Goal: Task Accomplishment & Management: Complete application form

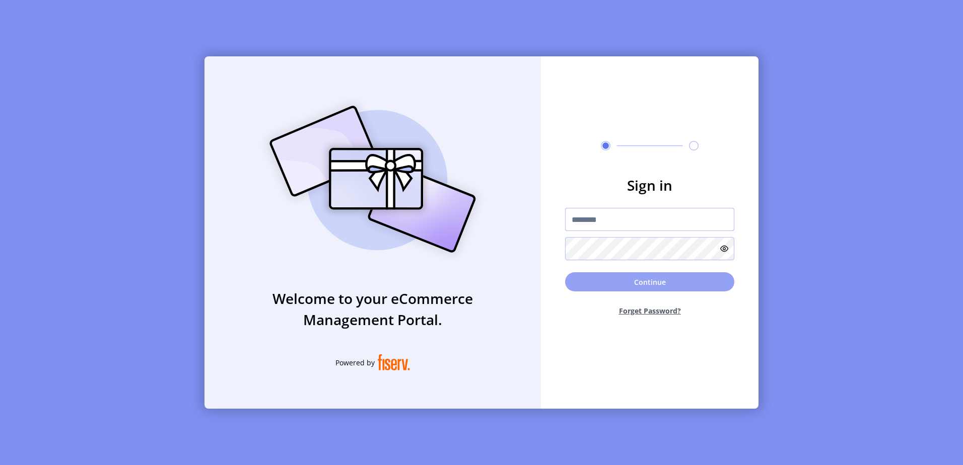
type input "**********"
click at [642, 281] on button "Continue" at bounding box center [649, 282] width 169 height 19
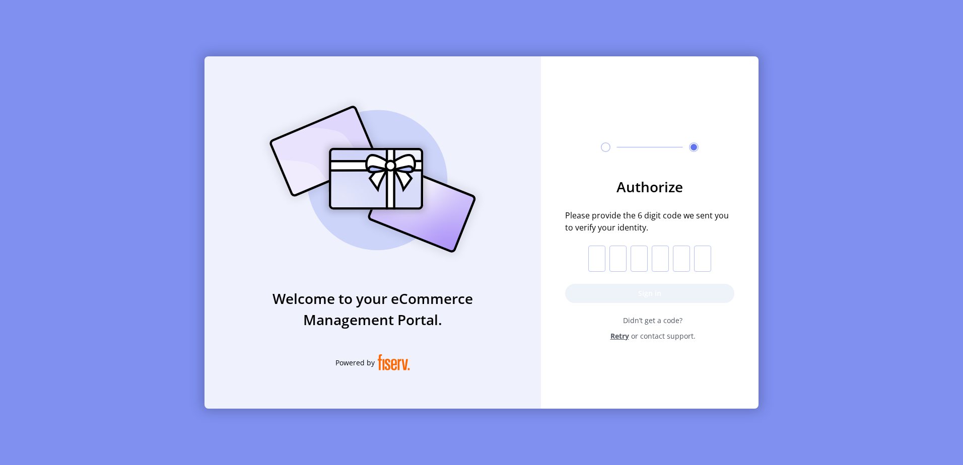
click at [598, 261] on input "text" at bounding box center [596, 259] width 17 height 26
type input "*"
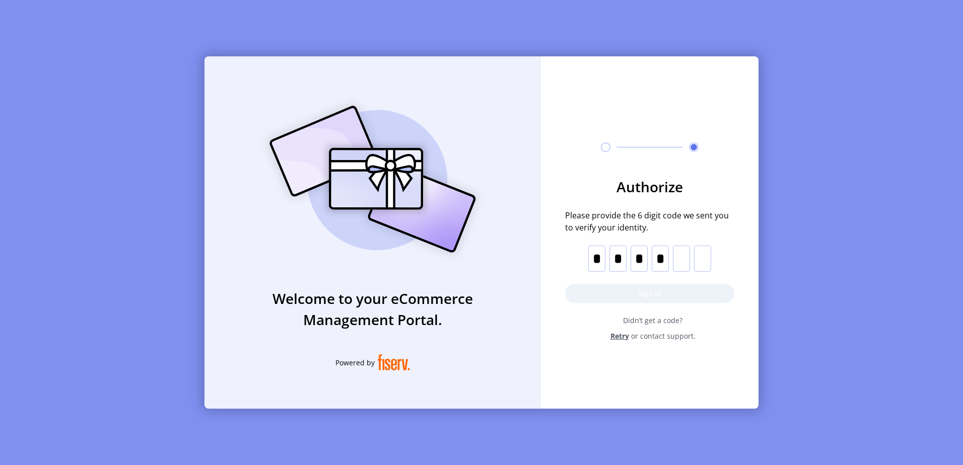
type input "*"
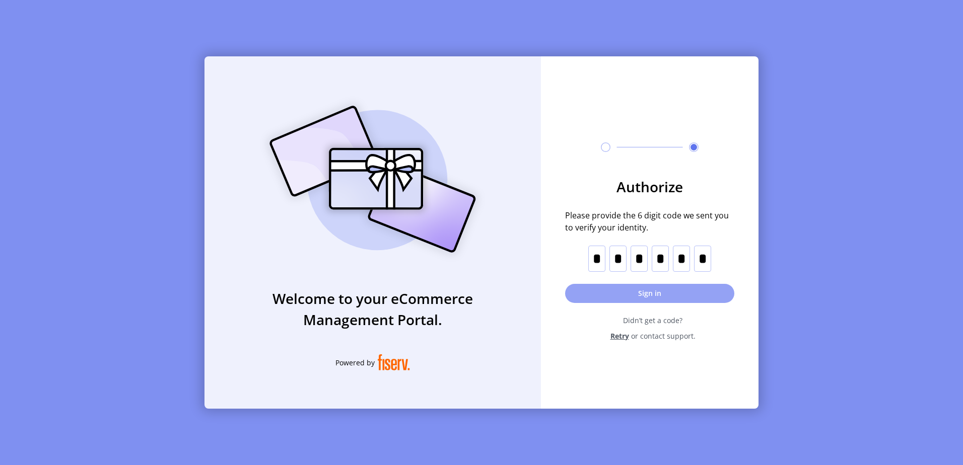
type input "*"
click at [648, 295] on button "Sign in" at bounding box center [649, 293] width 169 height 19
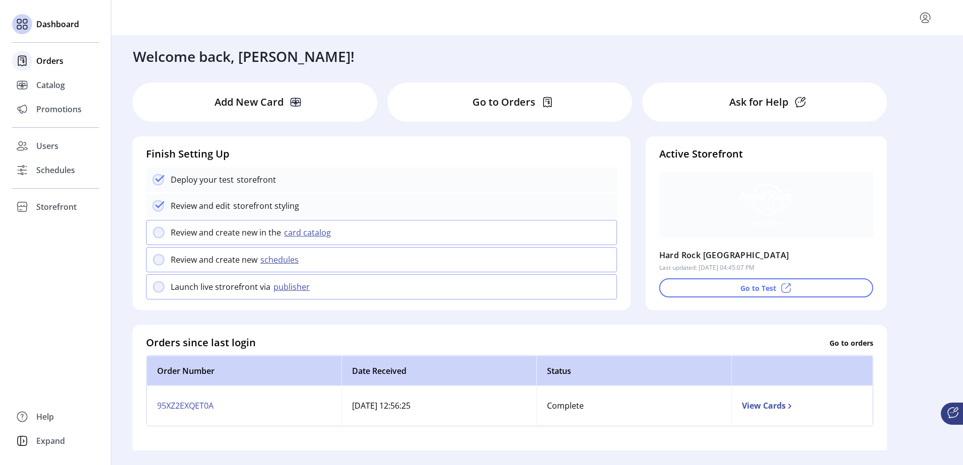
click at [47, 59] on span "Orders" at bounding box center [49, 61] width 27 height 12
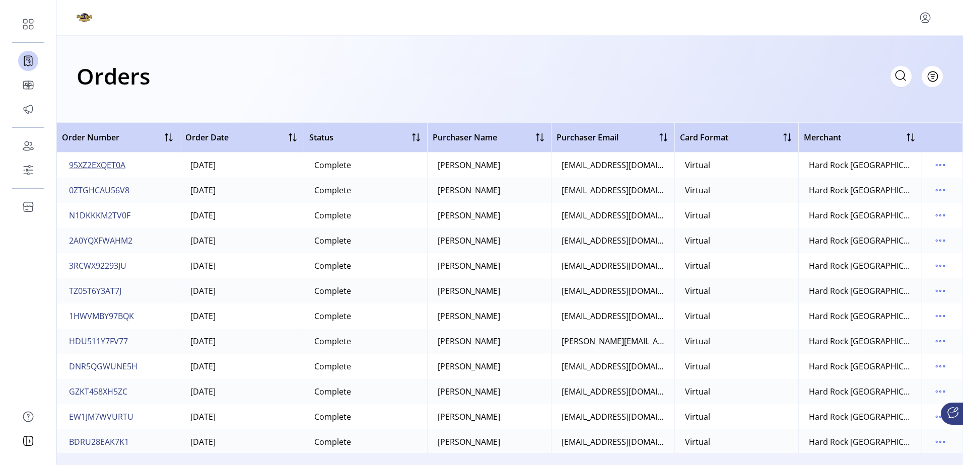
click at [99, 168] on span "95XZ2EXQET0A" at bounding box center [97, 165] width 56 height 12
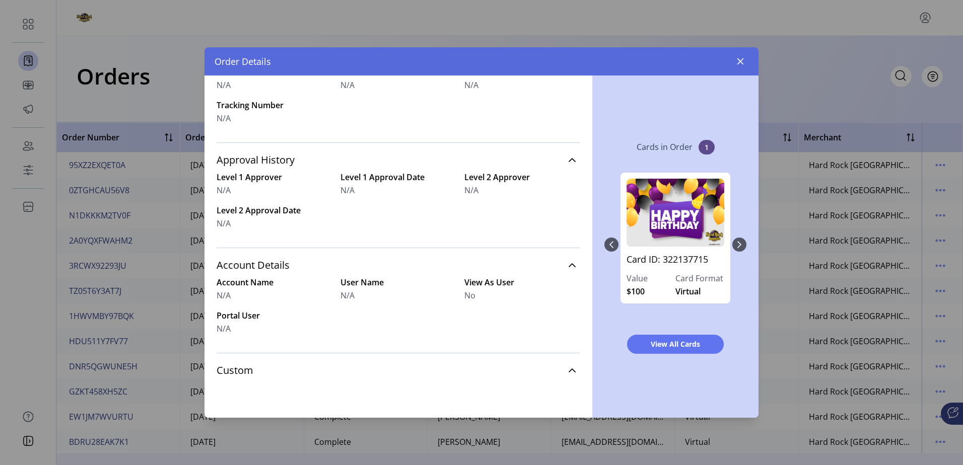
scroll to position [367, 0]
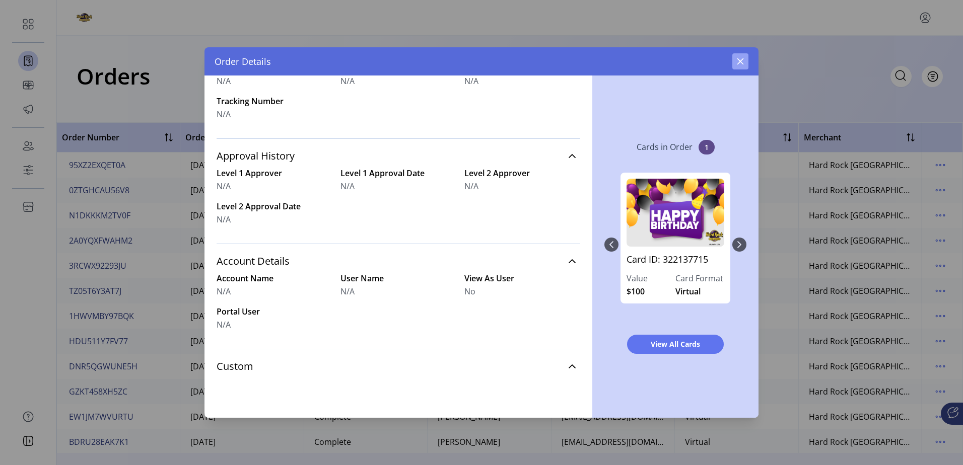
click at [740, 64] on icon "button" at bounding box center [740, 61] width 8 height 8
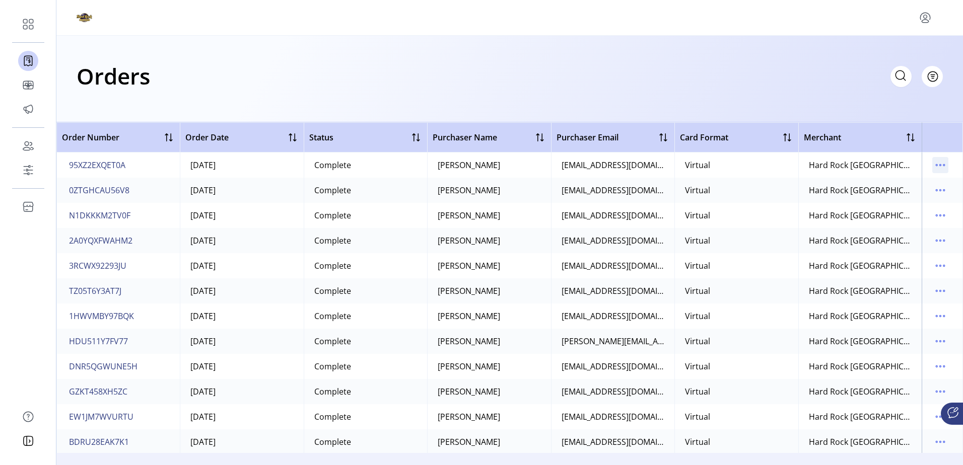
click at [938, 165] on icon "menu" at bounding box center [940, 165] width 16 height 16
click at [806, 68] on div "Orders Filter Focused All Orders" at bounding box center [510, 75] width 866 height 35
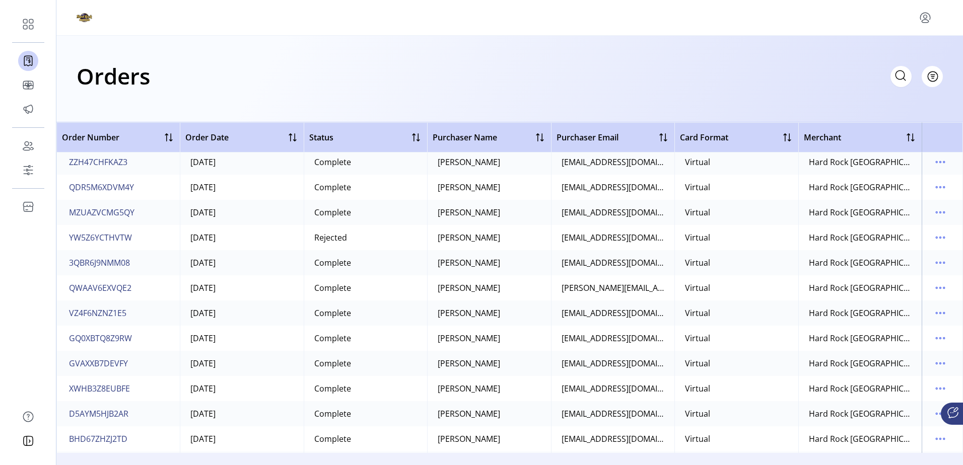
scroll to position [2116, 0]
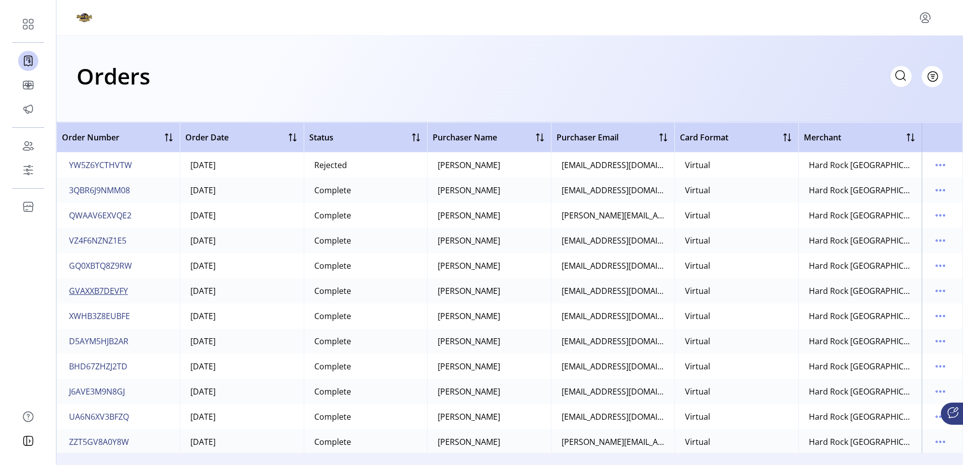
click at [97, 290] on span "GVAXXB7DEVFY" at bounding box center [98, 291] width 59 height 12
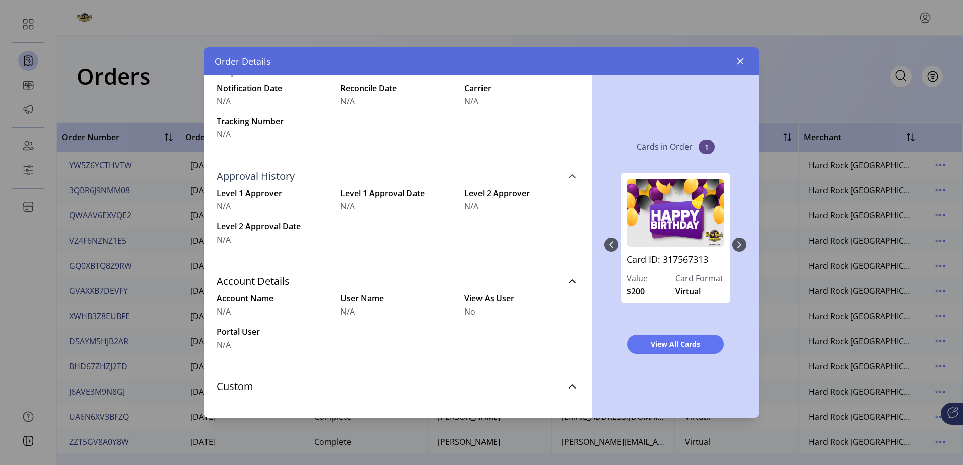
scroll to position [353, 0]
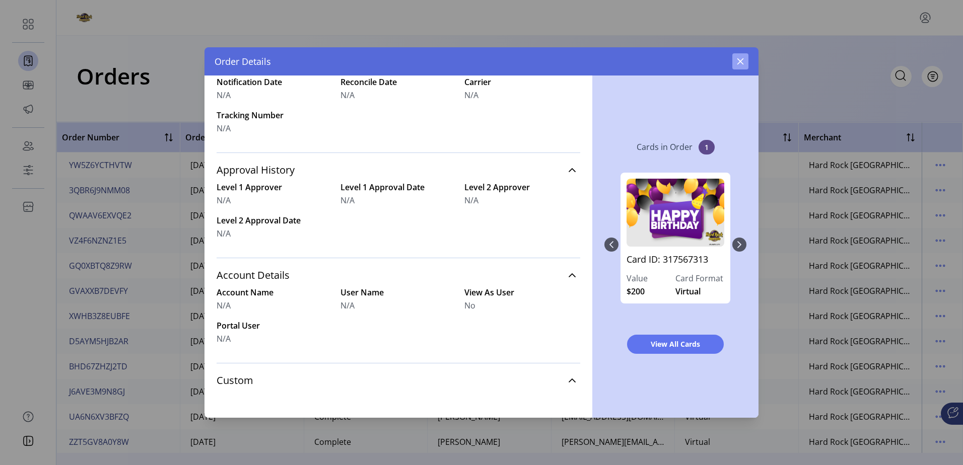
click at [742, 63] on icon "button" at bounding box center [740, 61] width 7 height 7
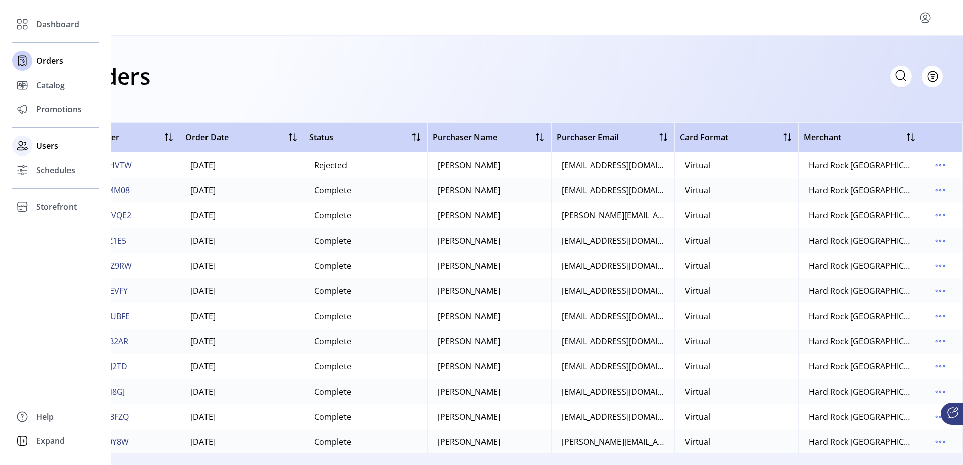
click at [48, 146] on span "Users" at bounding box center [47, 146] width 22 height 12
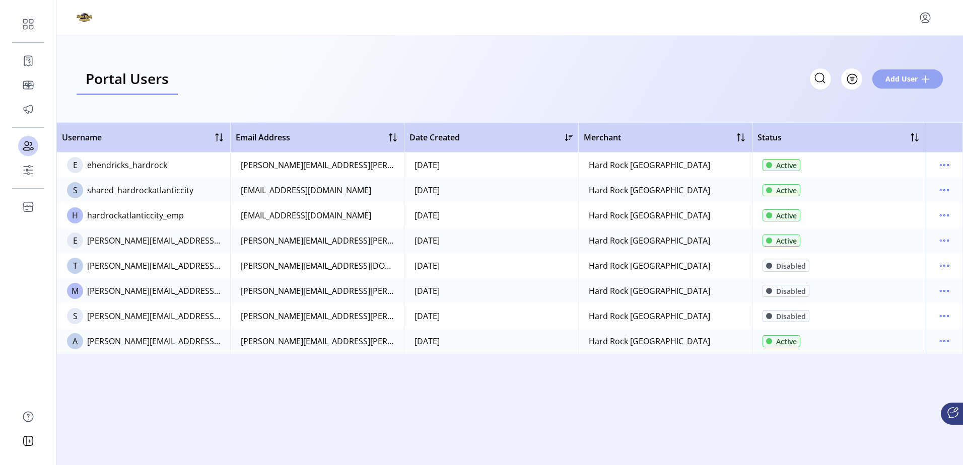
click at [910, 74] on span "Add User" at bounding box center [902, 79] width 32 height 11
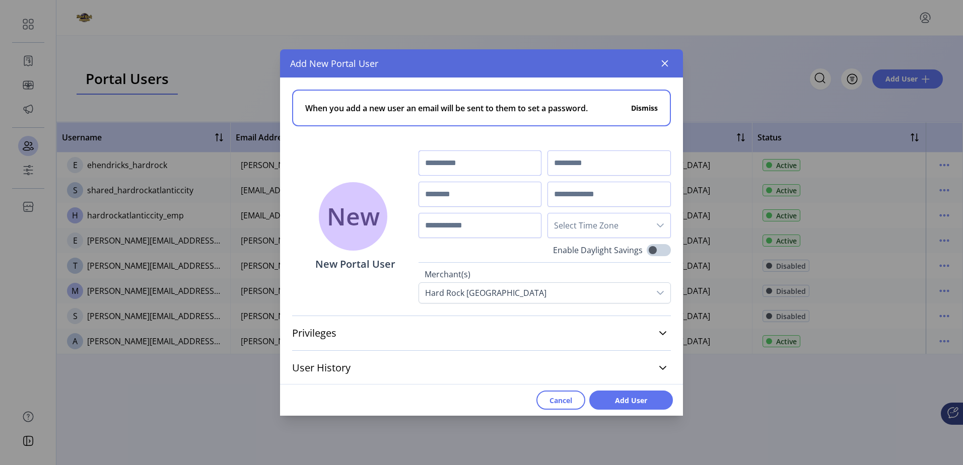
click at [488, 164] on input "text" at bounding box center [480, 163] width 123 height 25
type input "*****"
type input "********"
type input "**********"
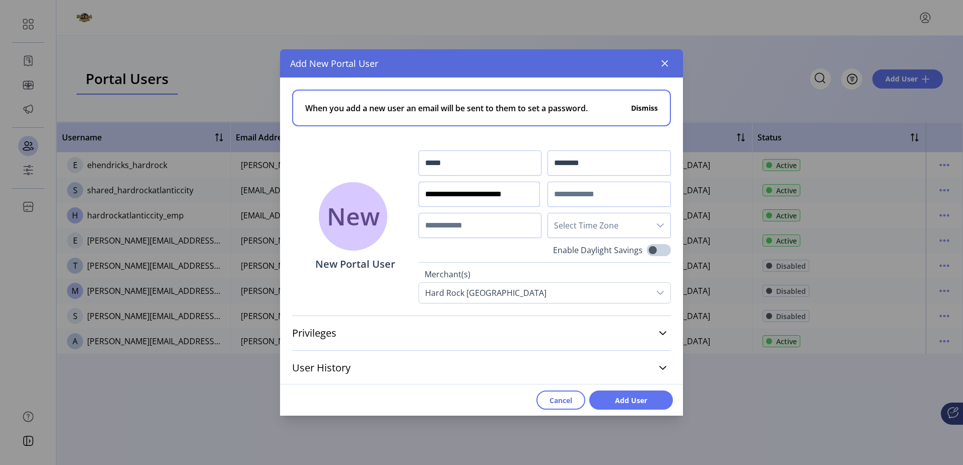
scroll to position [0, 4]
drag, startPoint x: 423, startPoint y: 195, endPoint x: 578, endPoint y: 199, distance: 155.7
click at [578, 199] on div "**********" at bounding box center [545, 195] width 252 height 88
click at [586, 198] on input "text" at bounding box center [609, 194] width 123 height 25
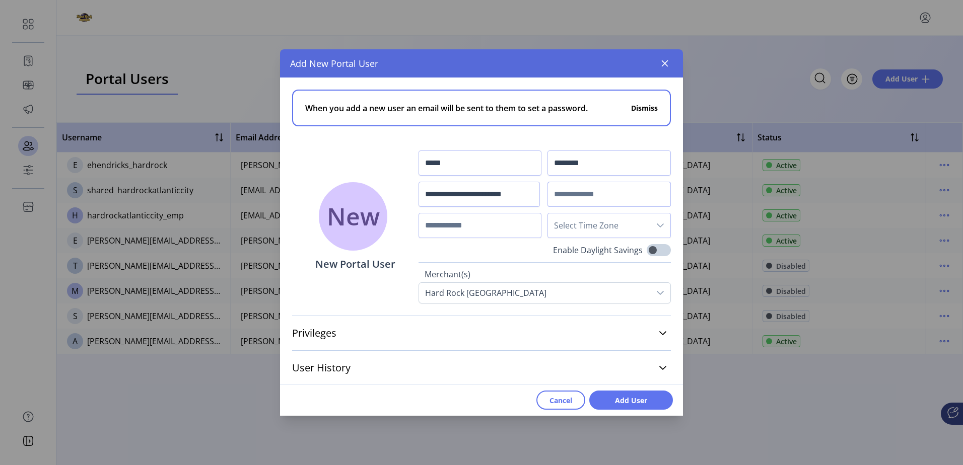
paste input "**********"
click at [650, 225] on div "dropdown trigger" at bounding box center [660, 226] width 20 height 24
type input "**********"
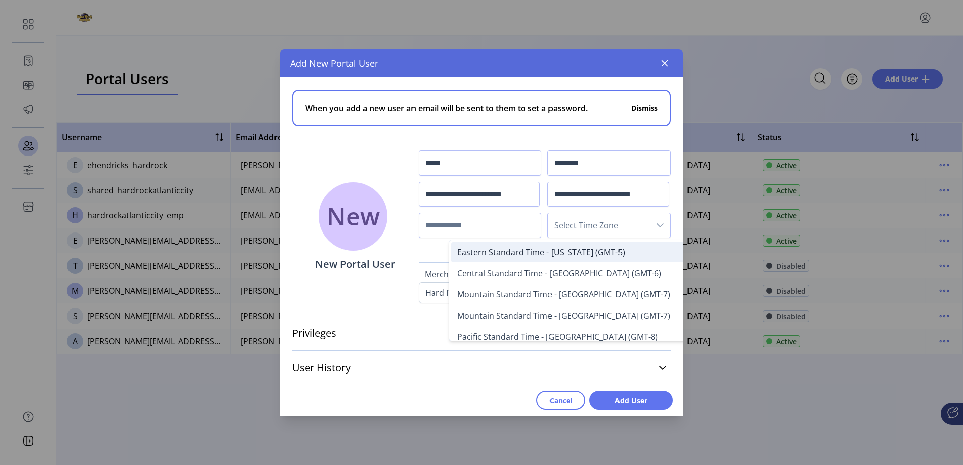
click at [611, 253] on span "Eastern Standard Time - [US_STATE] (GMT-5)" at bounding box center [541, 252] width 168 height 11
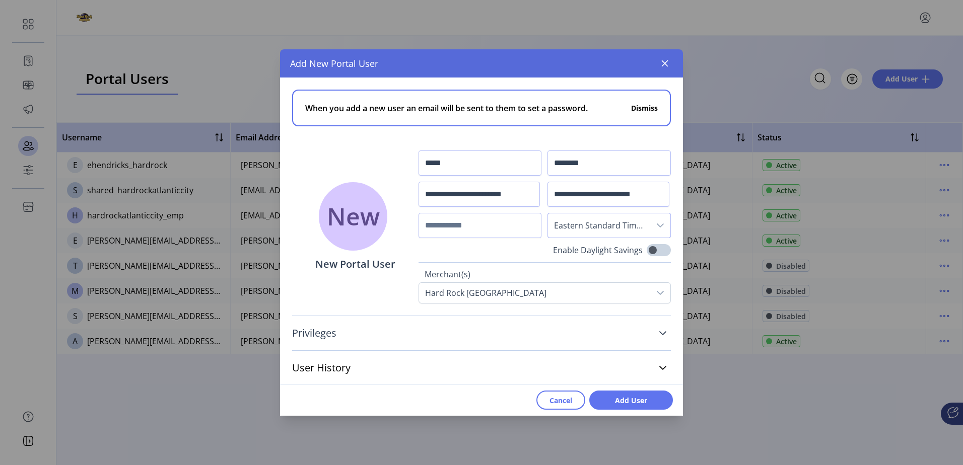
click at [571, 332] on link "Privileges" at bounding box center [481, 333] width 379 height 22
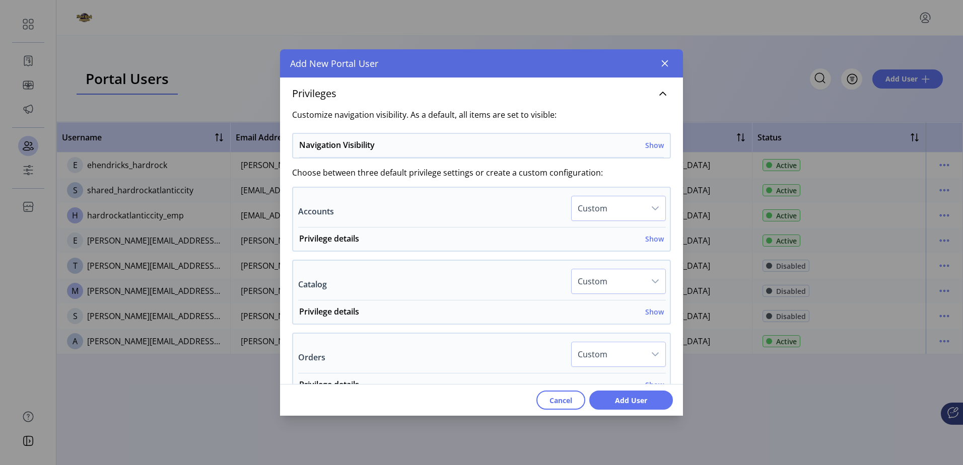
scroll to position [302, 0]
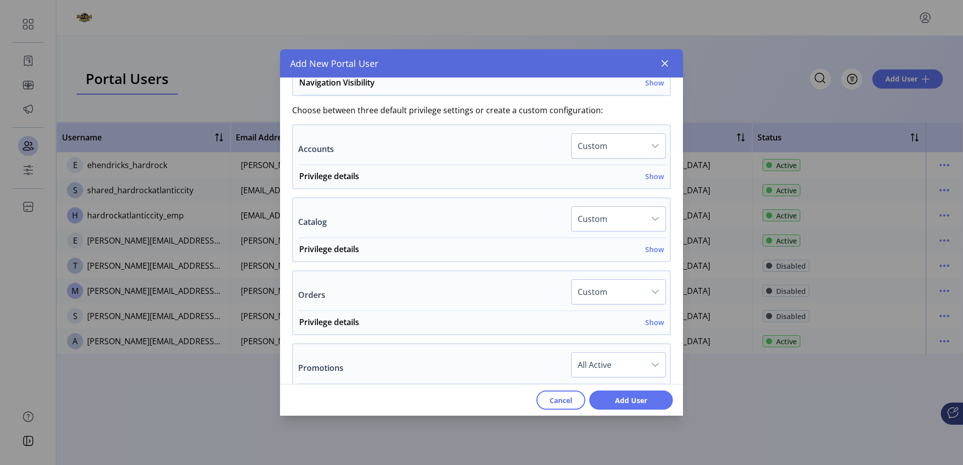
click at [629, 150] on span "Custom" at bounding box center [609, 146] width 74 height 24
click at [564, 399] on span "Cancel" at bounding box center [561, 400] width 23 height 11
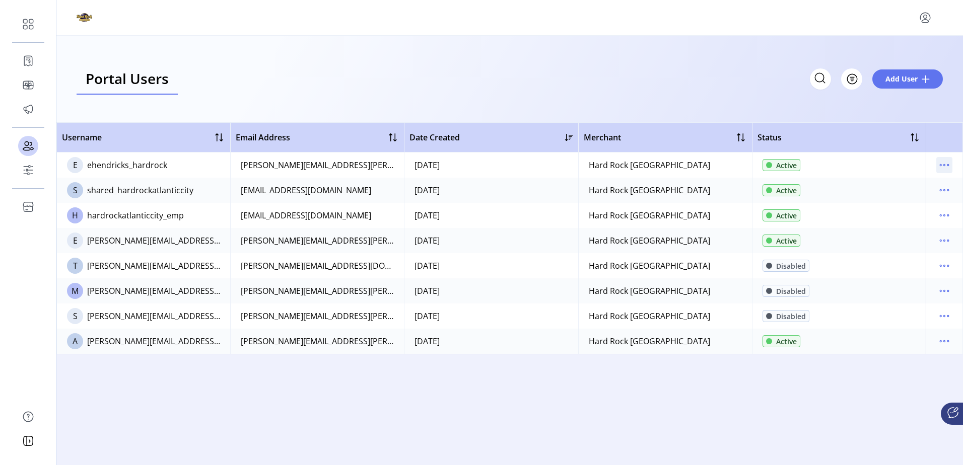
click at [947, 167] on icon "menu" at bounding box center [944, 165] width 16 height 16
click at [917, 199] on span "View Details" at bounding box center [902, 201] width 84 height 8
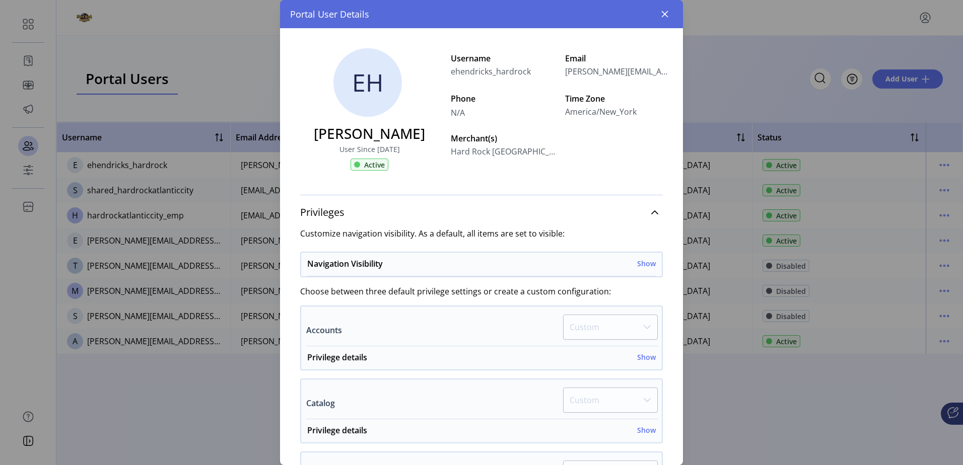
scroll to position [151, 0]
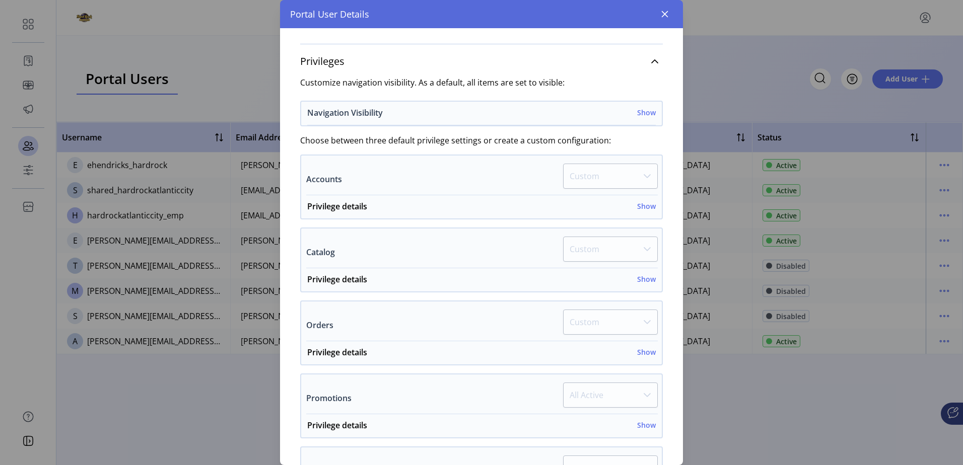
click at [643, 113] on h6 "Show" at bounding box center [646, 112] width 19 height 11
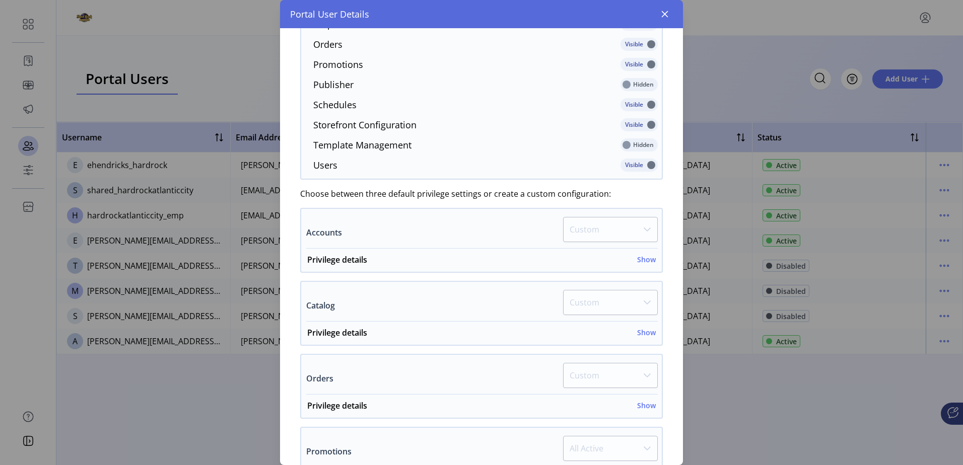
scroll to position [353, 0]
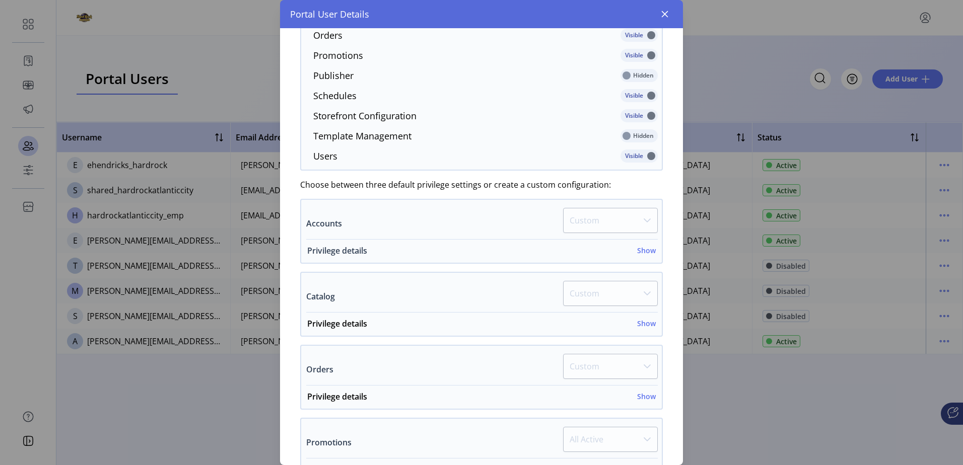
click at [640, 251] on h6 "Show" at bounding box center [646, 250] width 19 height 11
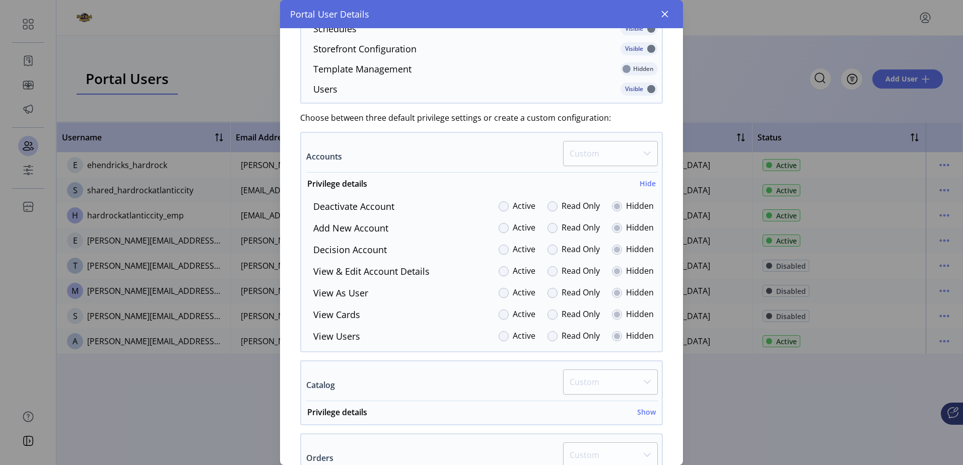
scroll to position [453, 0]
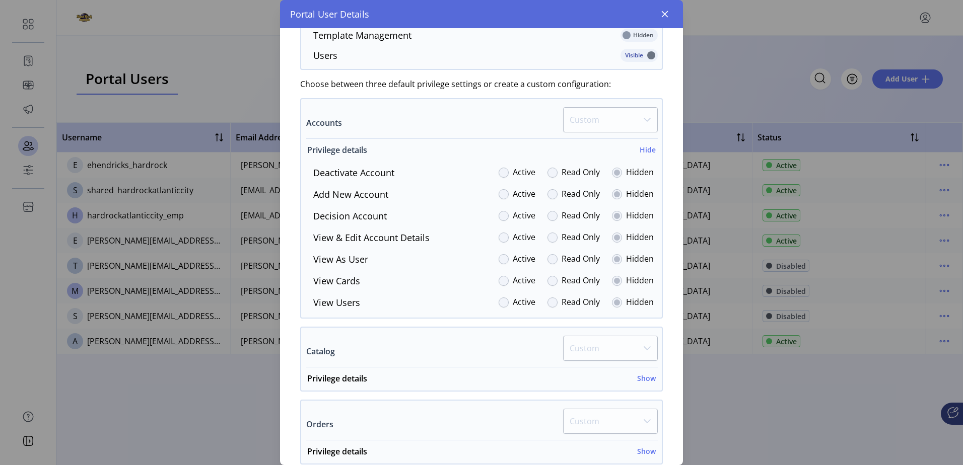
click at [644, 151] on h6 "Hide" at bounding box center [648, 150] width 16 height 11
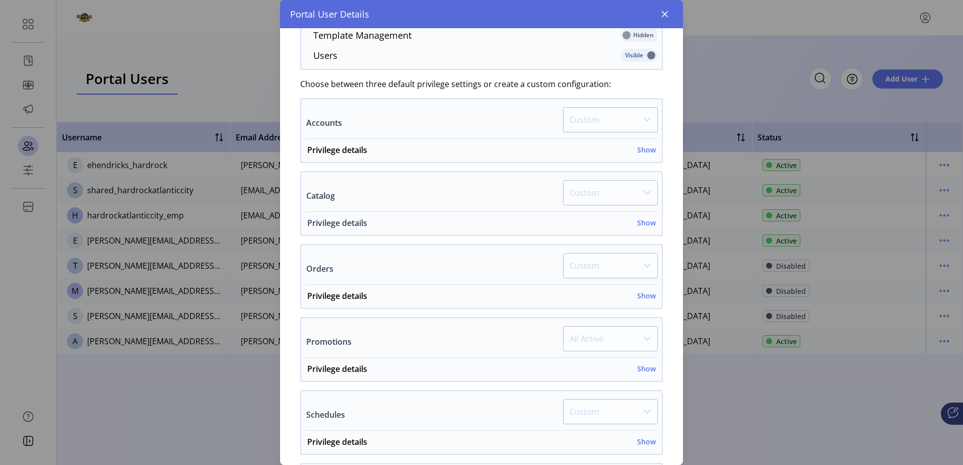
click at [649, 225] on h6 "Show" at bounding box center [646, 223] width 19 height 11
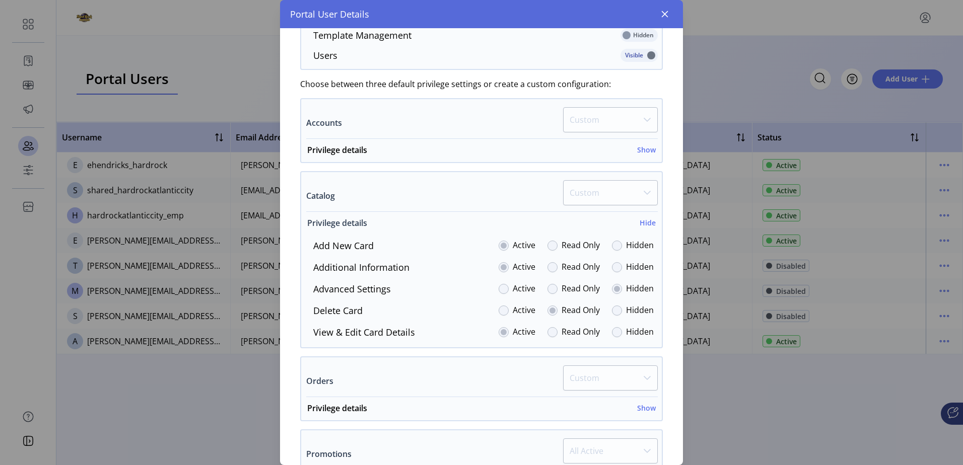
click at [649, 225] on h6 "Hide" at bounding box center [648, 223] width 16 height 11
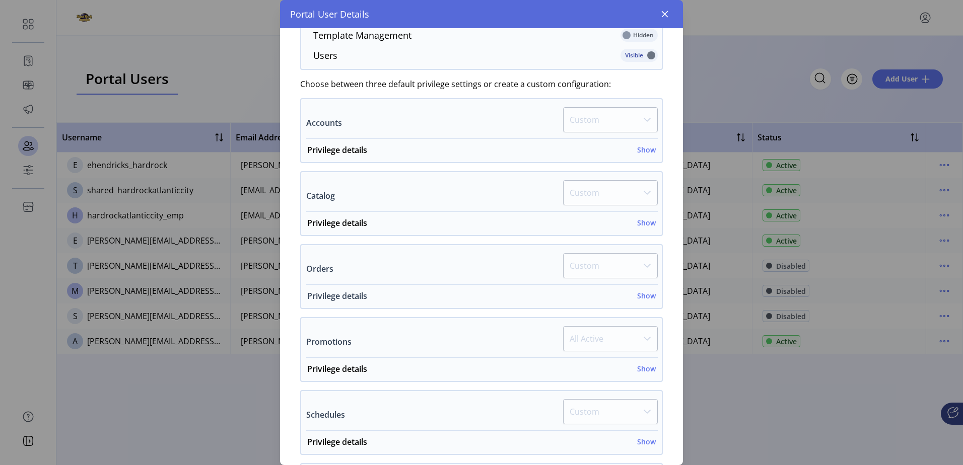
click at [644, 295] on h6 "Show" at bounding box center [646, 296] width 19 height 11
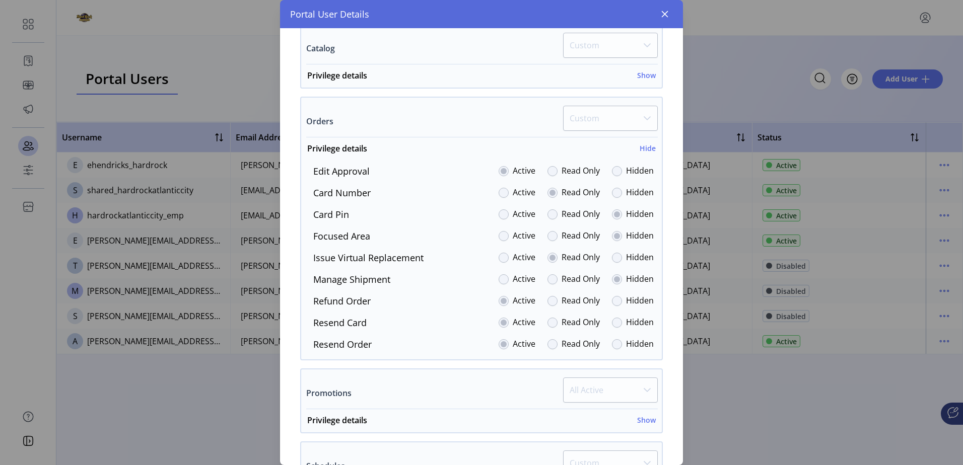
scroll to position [605, 0]
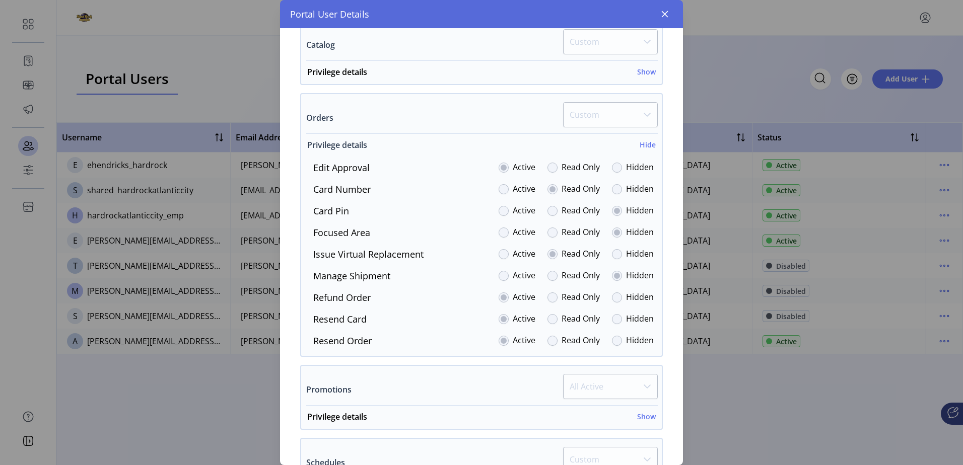
click at [646, 144] on h6 "Hide" at bounding box center [648, 145] width 16 height 11
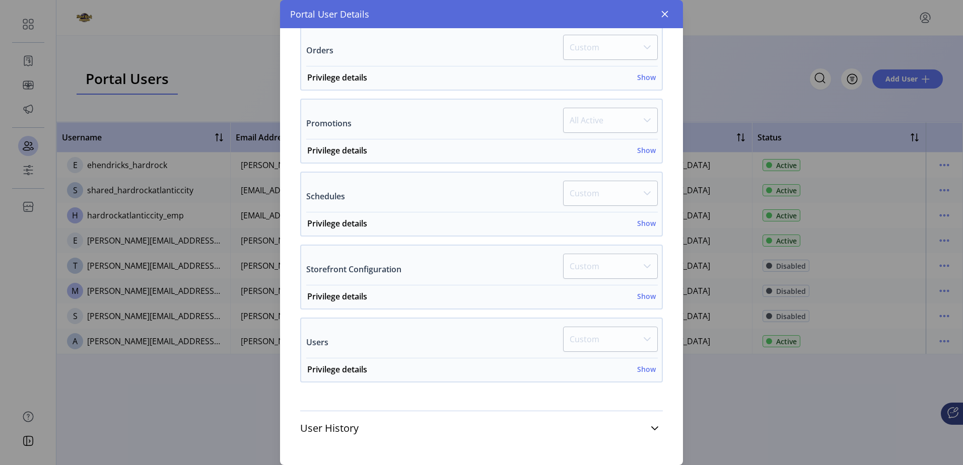
scroll to position [673, 0]
click at [643, 149] on h6 "Show" at bounding box center [646, 150] width 19 height 11
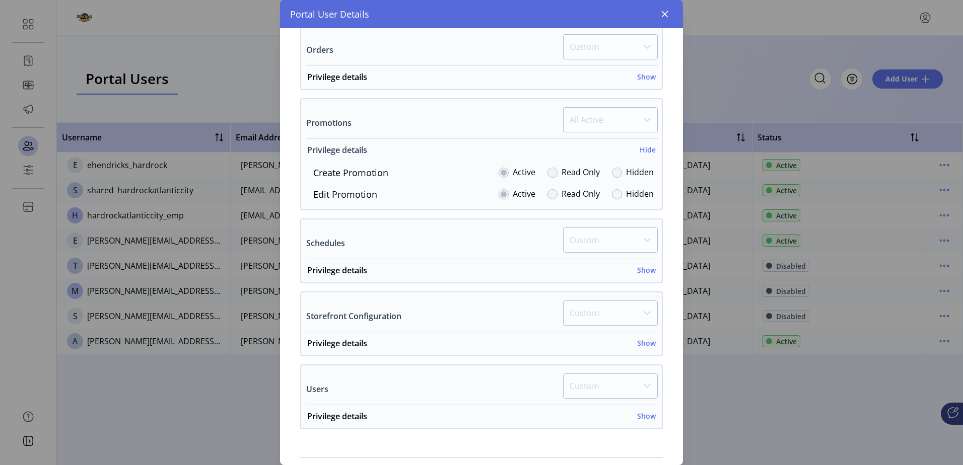
click at [643, 149] on h6 "Hide" at bounding box center [648, 150] width 16 height 11
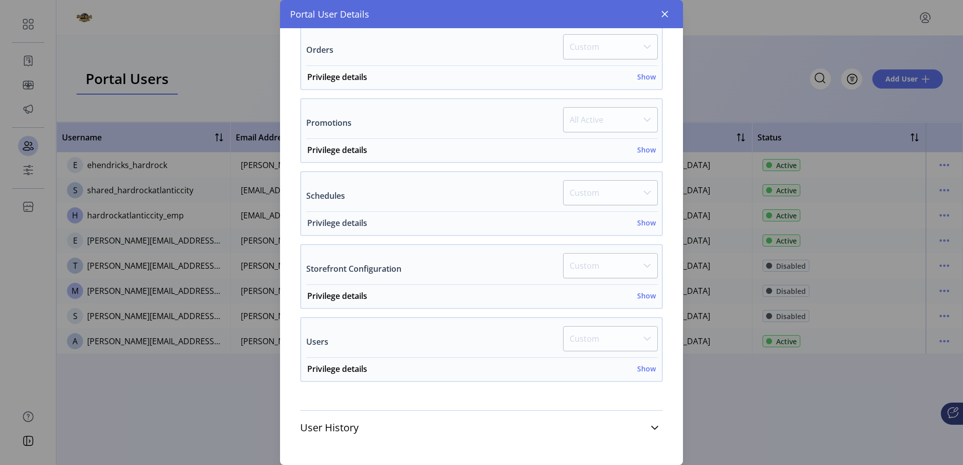
click at [644, 227] on h6 "Show" at bounding box center [646, 223] width 19 height 11
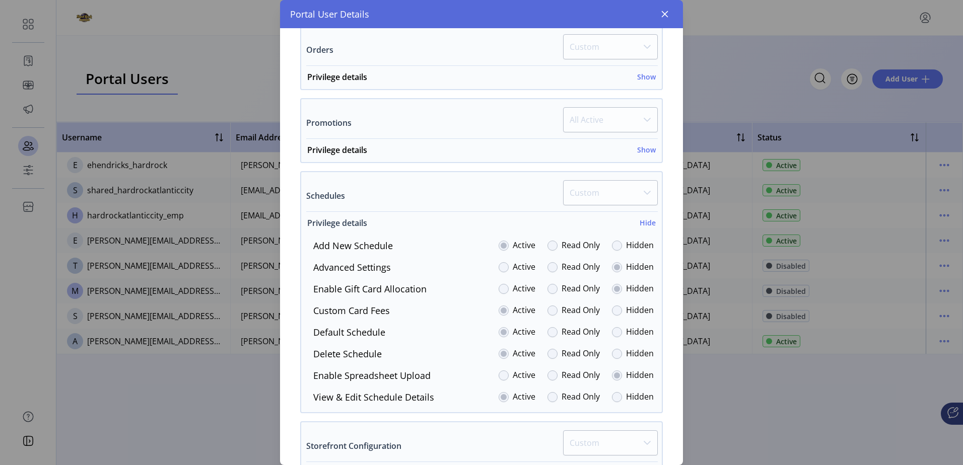
click at [644, 227] on h6 "Hide" at bounding box center [648, 223] width 16 height 11
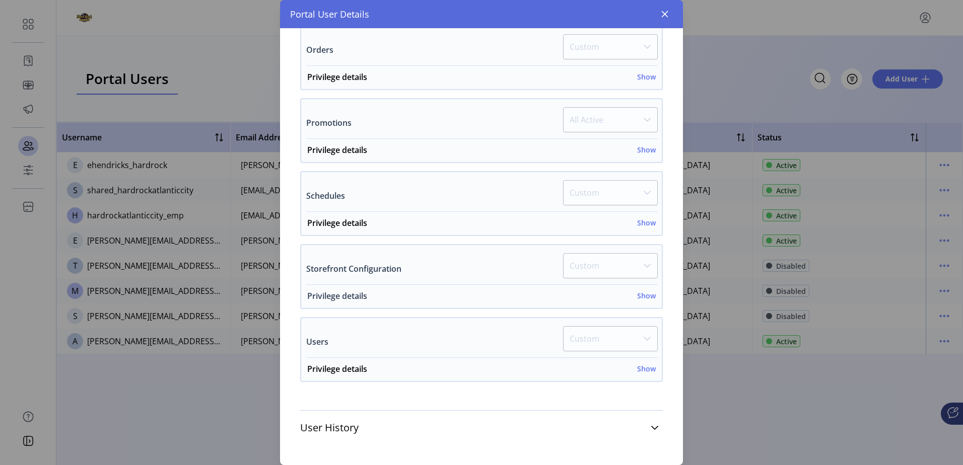
click at [642, 295] on h6 "Show" at bounding box center [646, 296] width 19 height 11
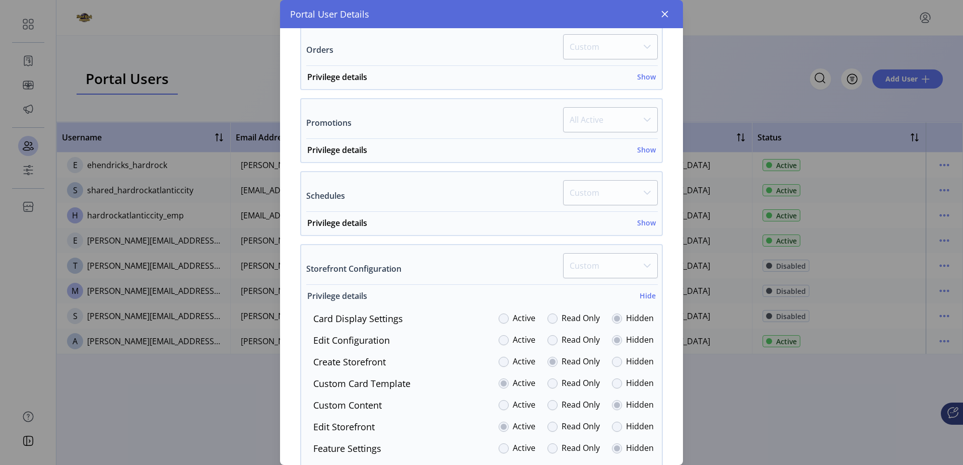
click at [642, 295] on h6 "Hide" at bounding box center [648, 296] width 16 height 11
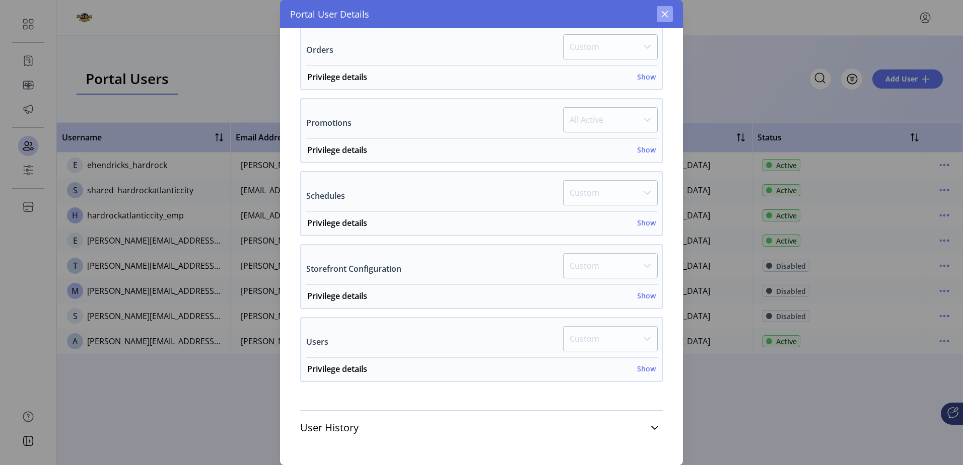
click at [662, 13] on icon "button" at bounding box center [665, 14] width 8 height 8
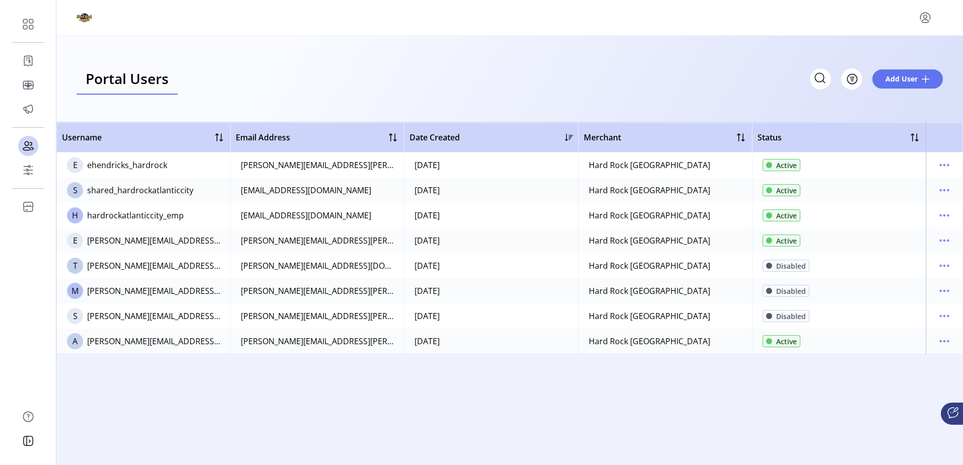
scroll to position [941, 0]
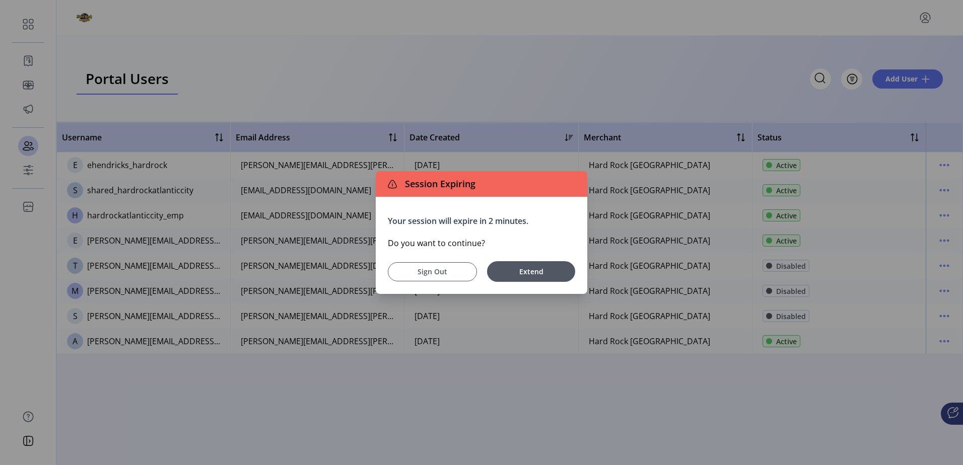
click at [455, 271] on span "Sign Out" at bounding box center [432, 271] width 64 height 11
